Goal: Use online tool/utility: Utilize a website feature to perform a specific function

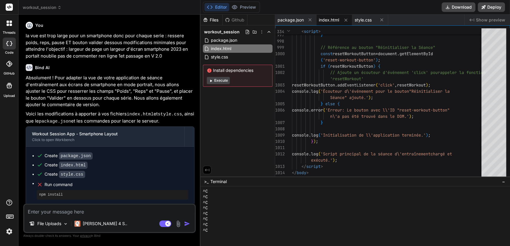
scroll to position [117, 0]
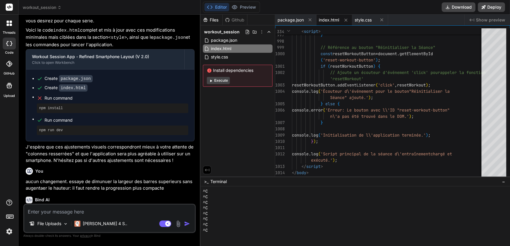
click at [85, 207] on p "Vous avez tout à fait raison de me le faire remarquer, et je m'excuse sincèreme…" at bounding box center [110, 224] width 169 height 34
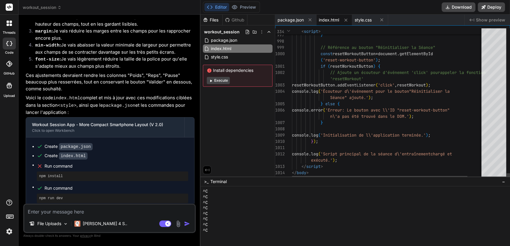
scroll to position [0, 0]
type textarea "<!-- V 2.0 - Application de gestion de séance d'entraînement Ce fichier unique …"
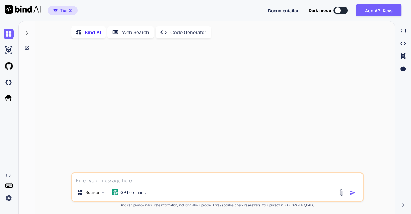
type textarea "x"
click at [8, 84] on img at bounding box center [9, 82] width 10 height 10
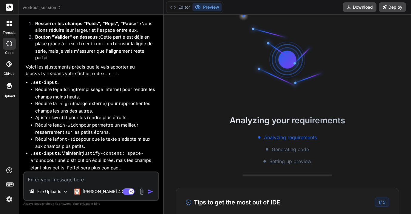
scroll to position [1108, 0]
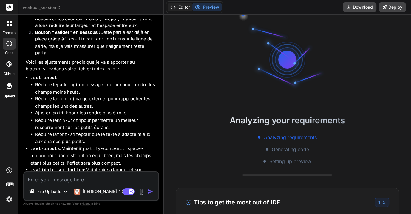
click at [183, 7] on button "Editor" at bounding box center [180, 7] width 25 height 8
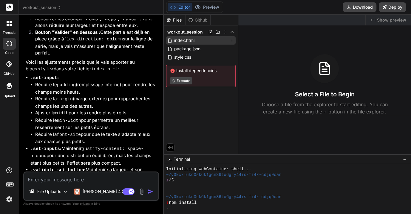
click at [187, 40] on span "index.html" at bounding box center [184, 40] width 21 height 7
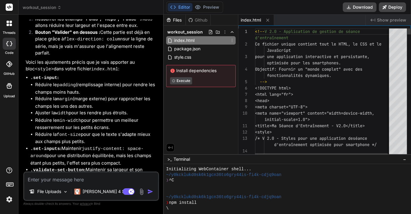
type textarea "x"
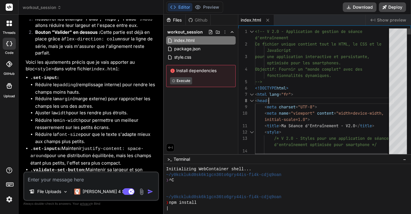
scroll to position [0, 0]
type textarea "<!-- V 2.0 - Application de gestion de séance d'entraînement Ce fichier unique …"
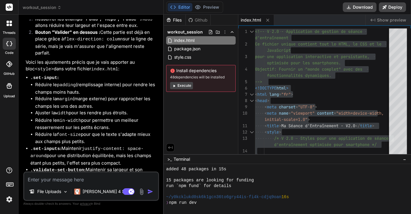
scroll to position [72, 0]
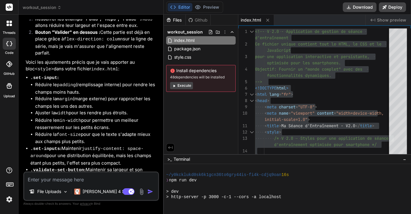
type textarea "x"
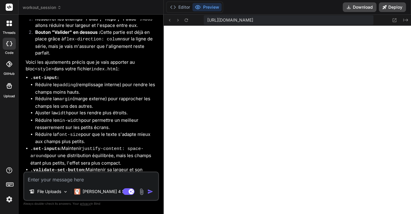
scroll to position [201, 0]
click at [185, 6] on button "Editor" at bounding box center [180, 7] width 25 height 8
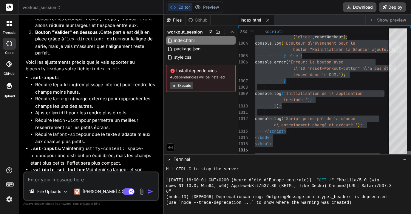
click at [408, 150] on div at bounding box center [410, 153] width 4 height 6
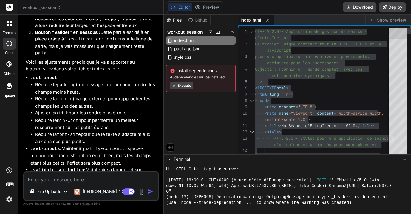
click at [388, 92] on div at bounding box center [389, 92] width 2 height 128
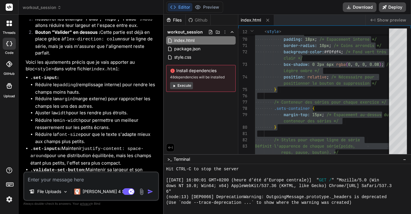
click at [62, 175] on textarea at bounding box center [91, 177] width 134 height 11
click at [8, 8] on rect at bounding box center [9, 7] width 7 height 7
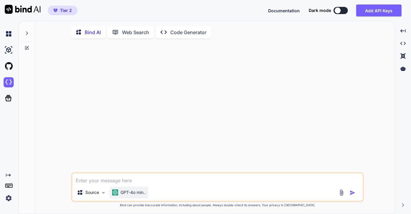
click at [132, 193] on p "GPT-4o min.." at bounding box center [133, 192] width 25 height 6
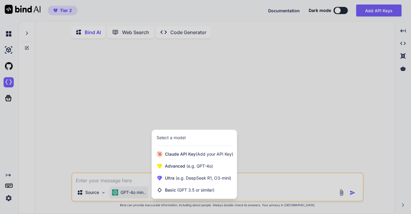
click at [268, 143] on div at bounding box center [205, 107] width 411 height 214
type textarea "x"
